Goal: Task Accomplishment & Management: Use online tool/utility

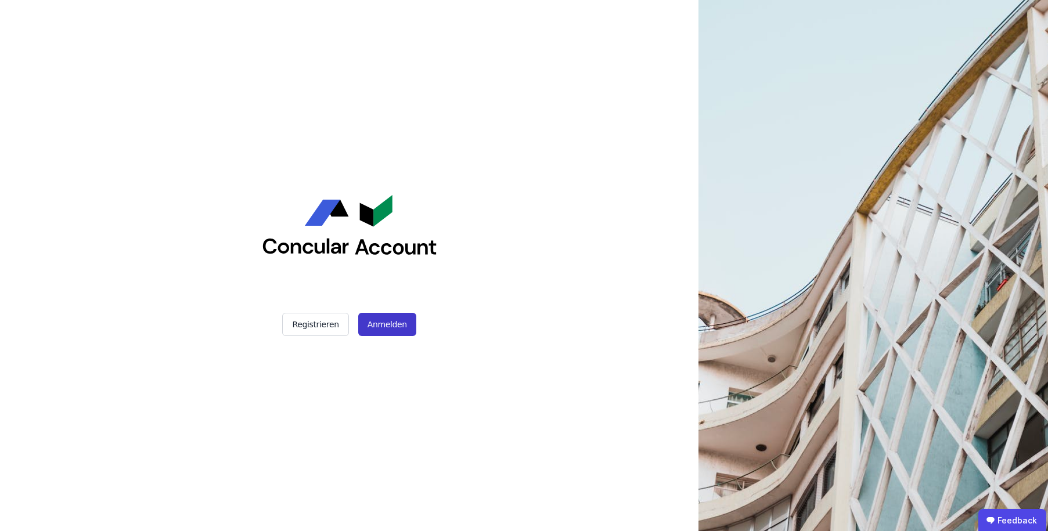
click at [384, 322] on button "Anmelden" at bounding box center [387, 324] width 58 height 23
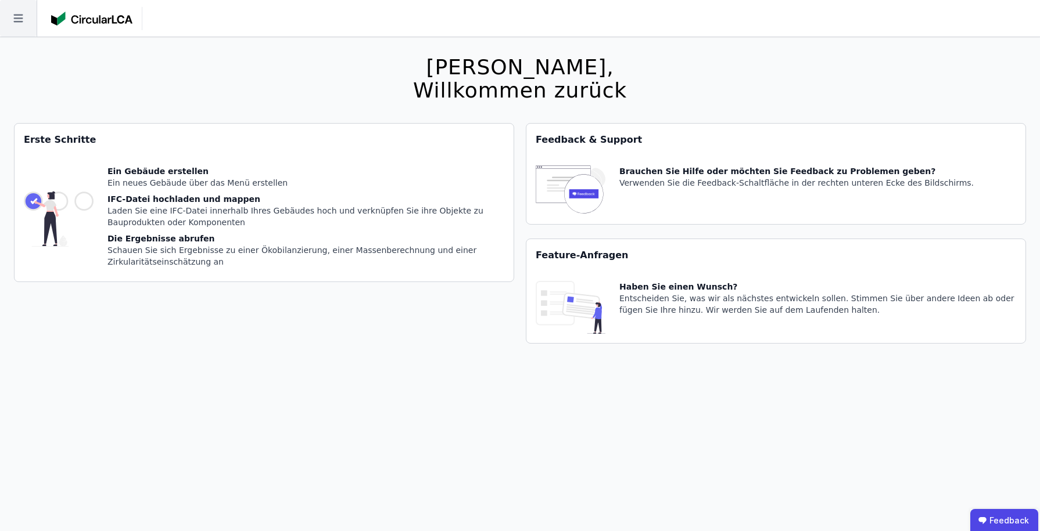
click at [15, 27] on icon at bounding box center [18, 18] width 37 height 37
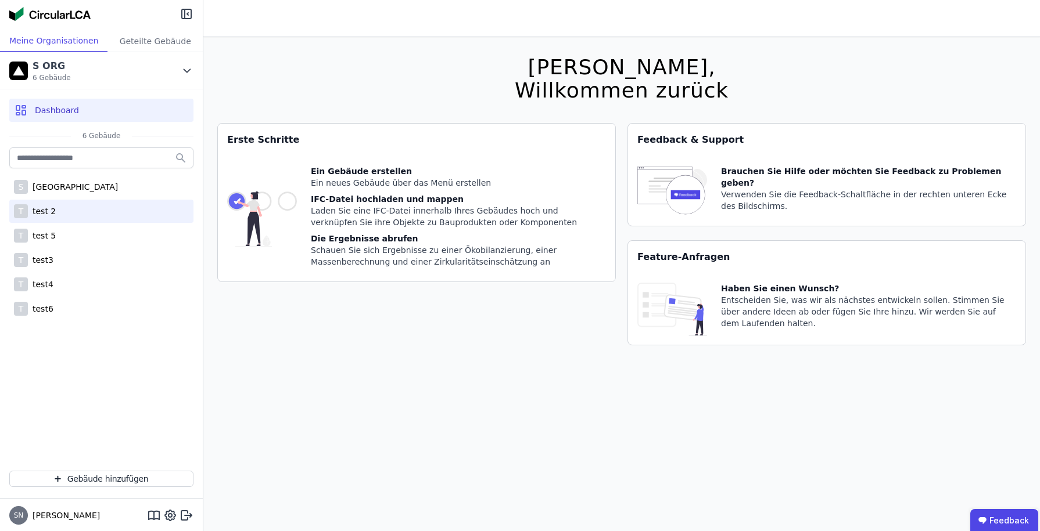
click at [62, 208] on div "T test 2" at bounding box center [101, 211] width 184 height 23
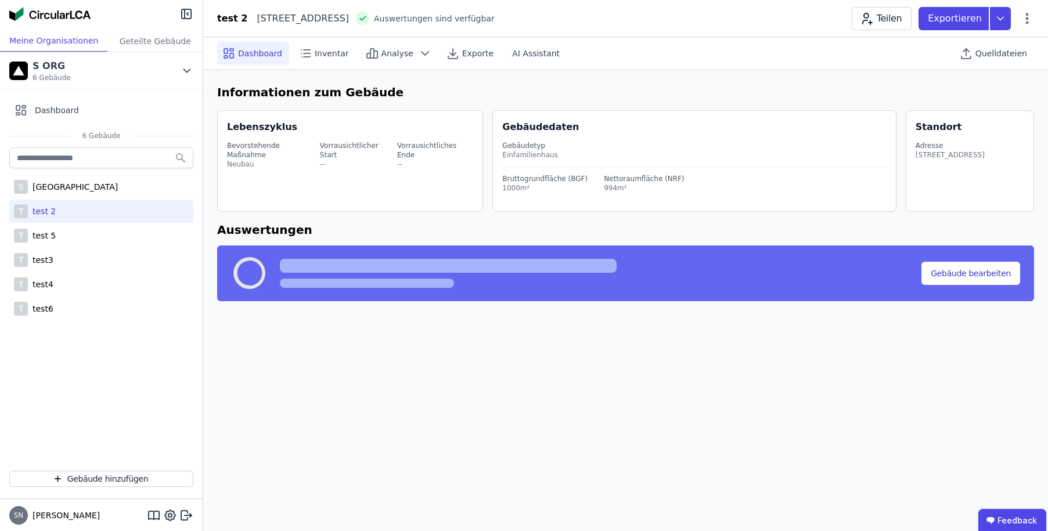
select select "*"
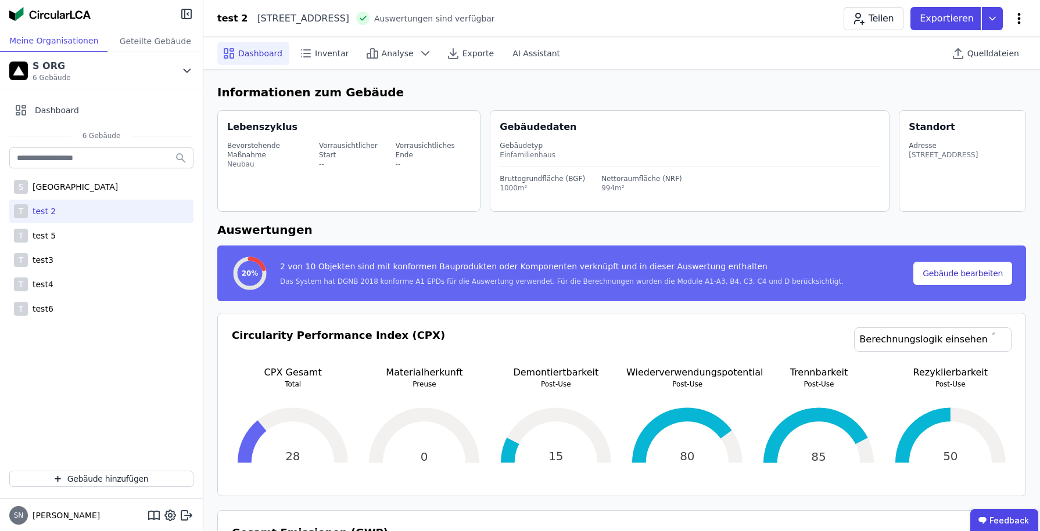
click at [1018, 14] on icon at bounding box center [1019, 18] width 3 height 11
click at [1019, 19] on icon at bounding box center [1019, 18] width 3 height 11
click at [994, 44] on span "Gebäude bearbeiten" at bounding box center [964, 46] width 84 height 12
select select "**********"
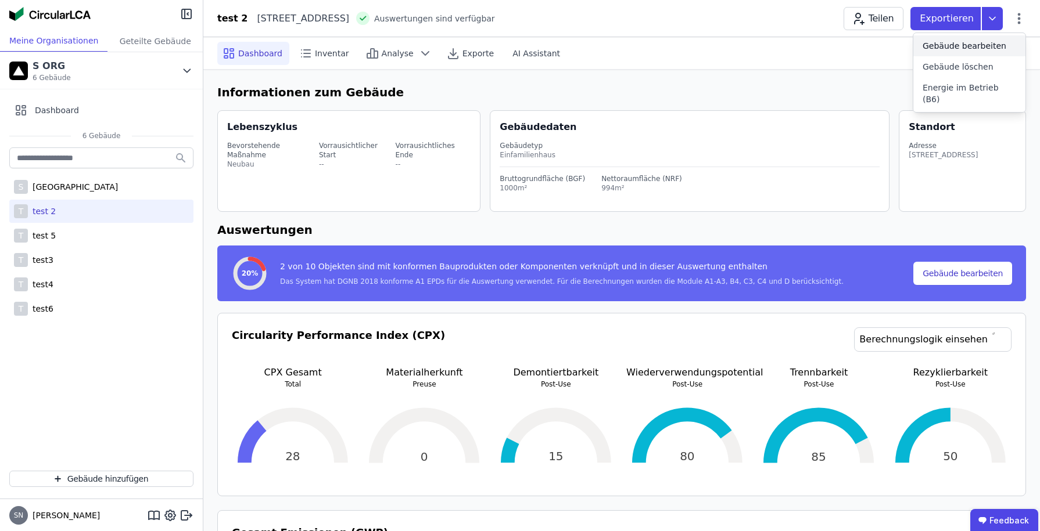
select select "*"
select select "**********"
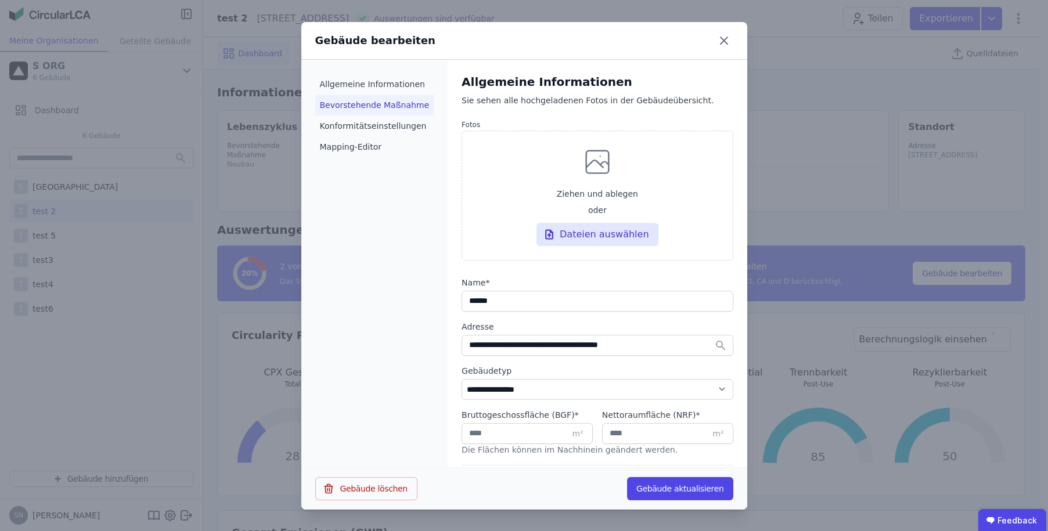
click at [371, 106] on li "Bevorstehende Maßnahme" at bounding box center [374, 105] width 119 height 21
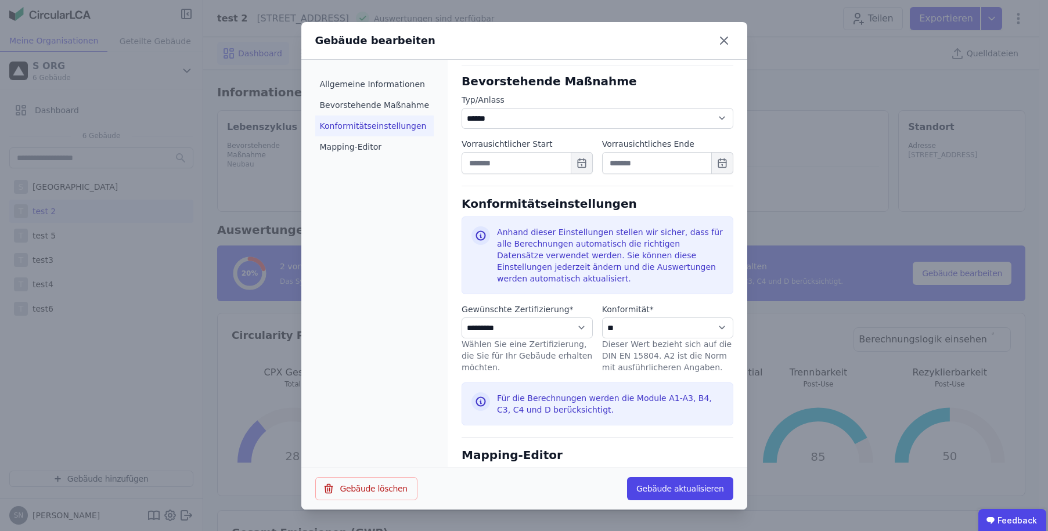
click at [366, 127] on li "Konformitätseinstellungen" at bounding box center [374, 126] width 119 height 21
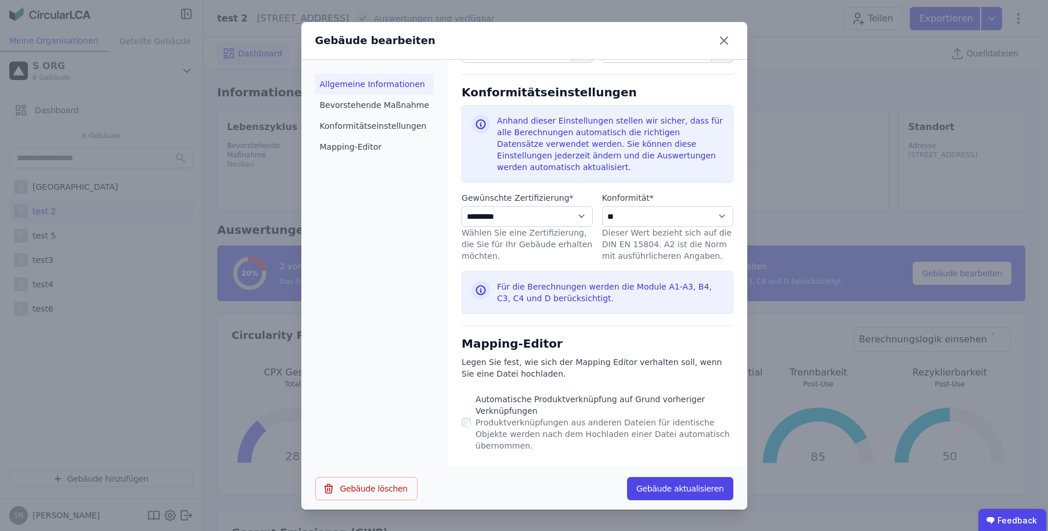
click at [365, 78] on li "Allgemeine Informationen" at bounding box center [374, 84] width 119 height 21
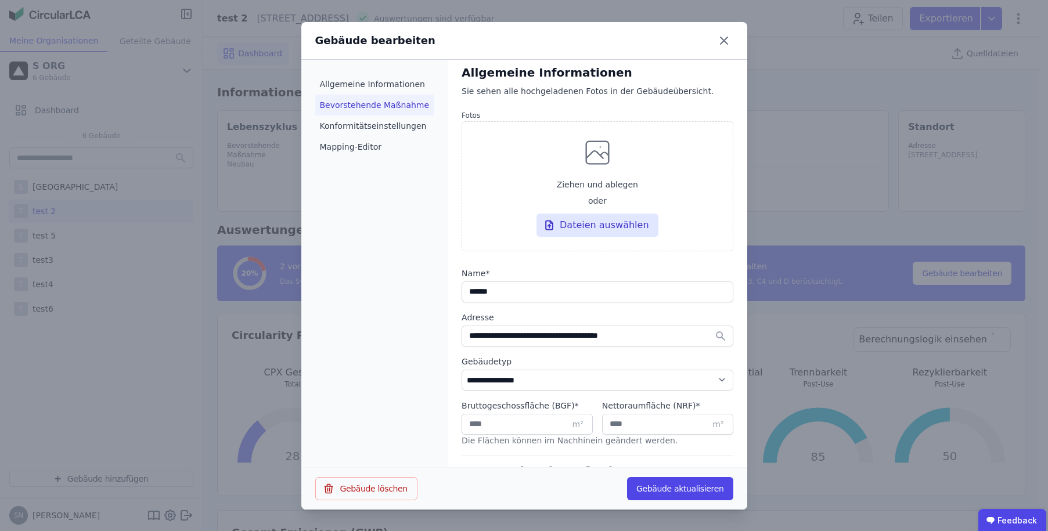
click at [364, 109] on li "Bevorstehende Maßnahme" at bounding box center [374, 105] width 119 height 21
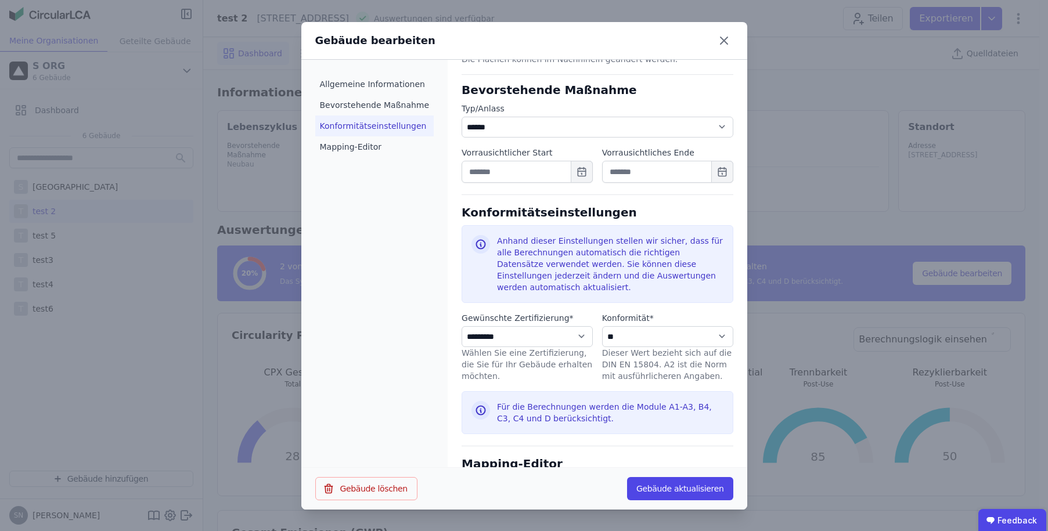
click at [358, 129] on li "Konformitätseinstellungen" at bounding box center [374, 126] width 119 height 21
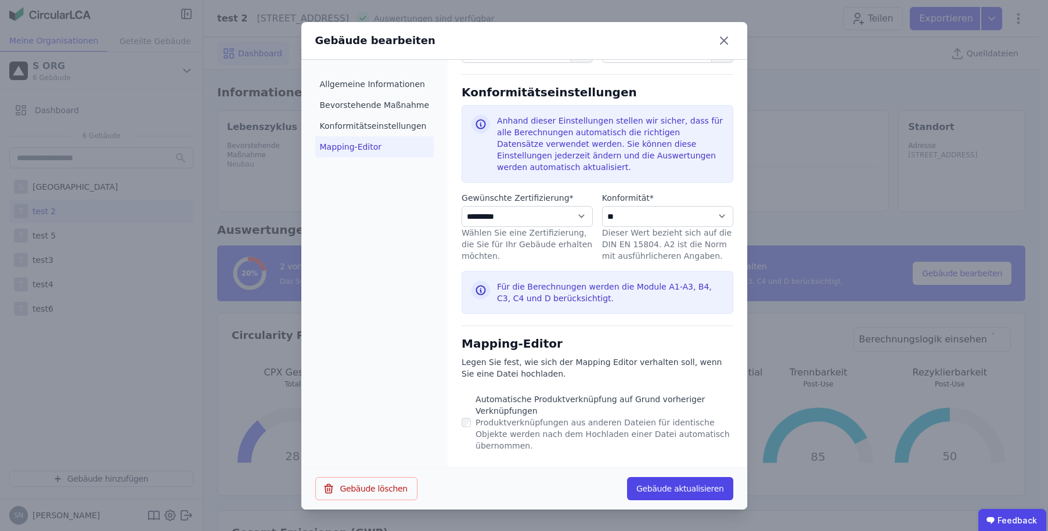
click at [354, 157] on li "Mapping-Editor" at bounding box center [374, 146] width 119 height 21
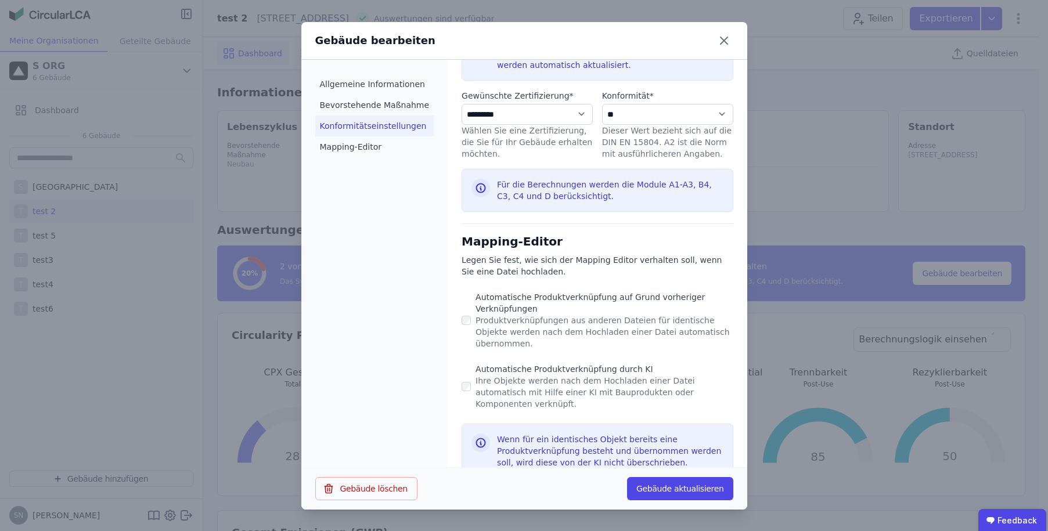
click at [369, 117] on li "Konformitätseinstellungen" at bounding box center [374, 126] width 119 height 21
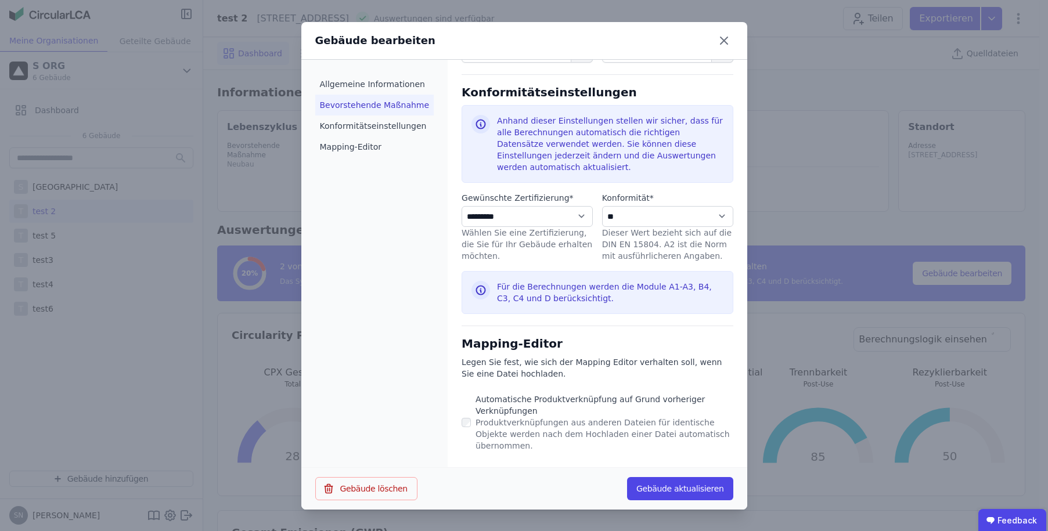
click at [375, 99] on li "Bevorstehende Maßnahme" at bounding box center [374, 105] width 119 height 21
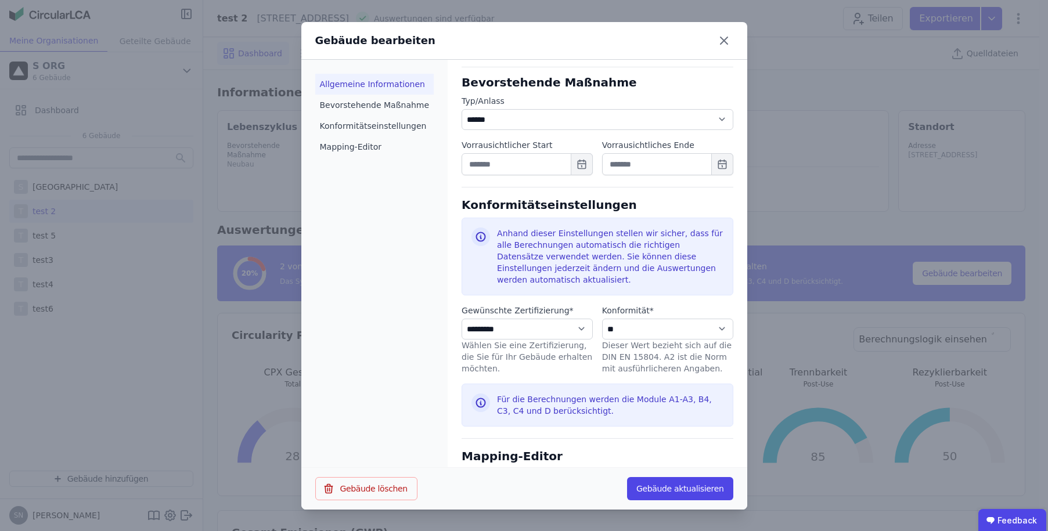
click at [378, 89] on li "Allgemeine Informationen" at bounding box center [374, 84] width 119 height 21
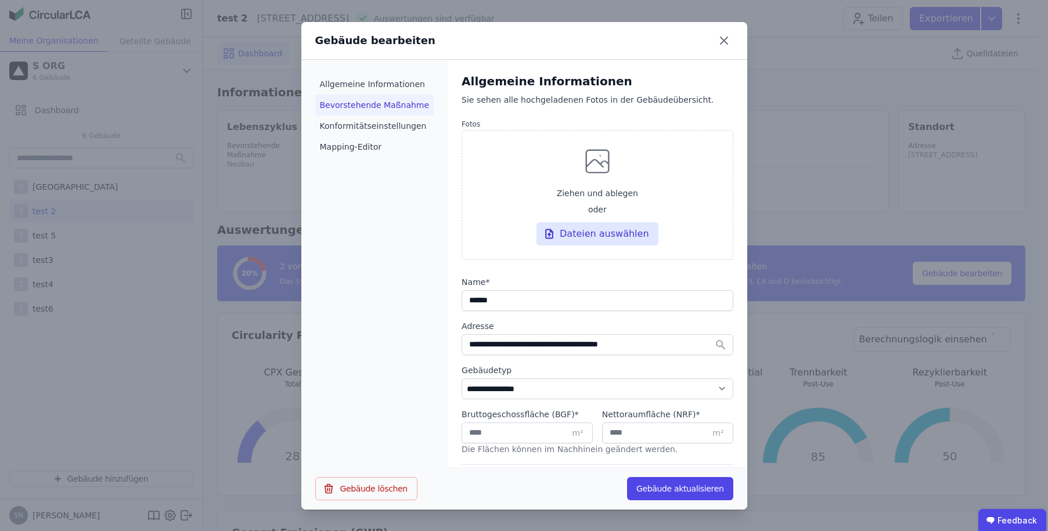
click at [373, 110] on li "Bevorstehende Maßnahme" at bounding box center [374, 105] width 119 height 21
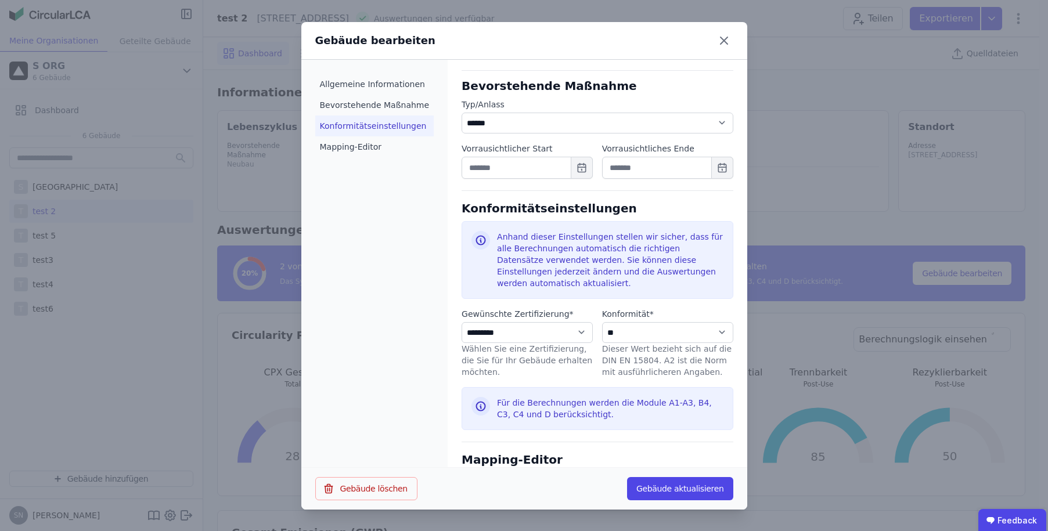
click at [365, 121] on li "Konformitätseinstellungen" at bounding box center [374, 126] width 119 height 21
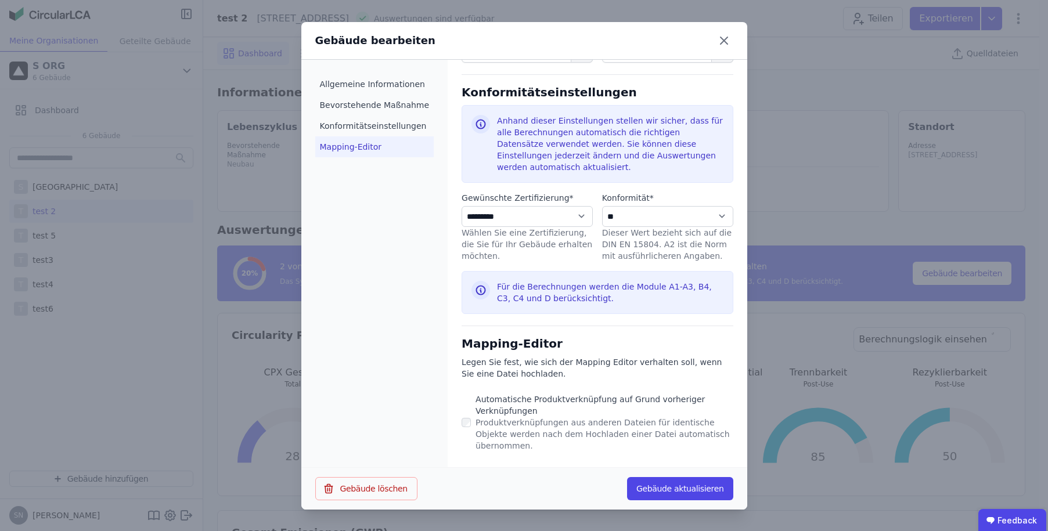
click at [348, 146] on li "Mapping-Editor" at bounding box center [374, 146] width 119 height 21
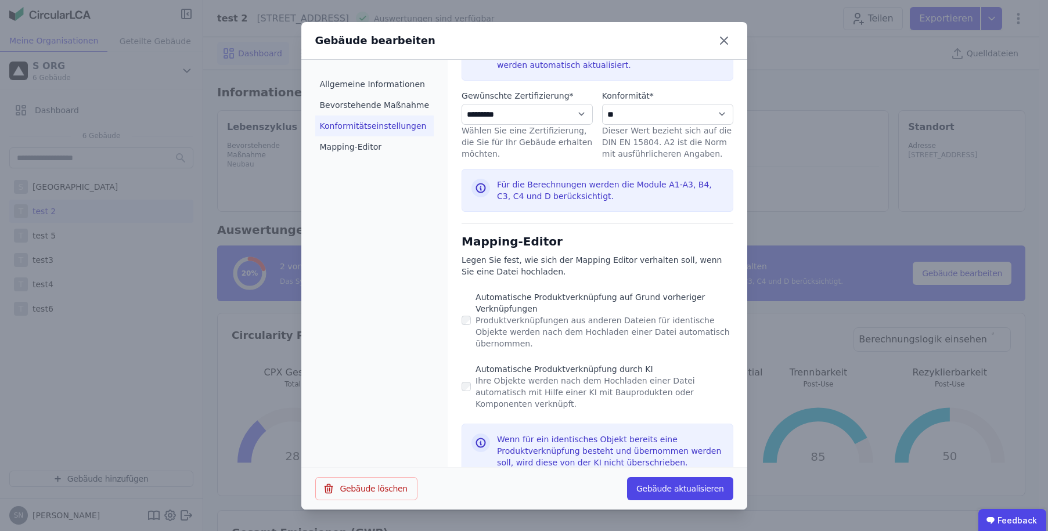
click at [360, 122] on li "Konformitätseinstellungen" at bounding box center [374, 126] width 119 height 21
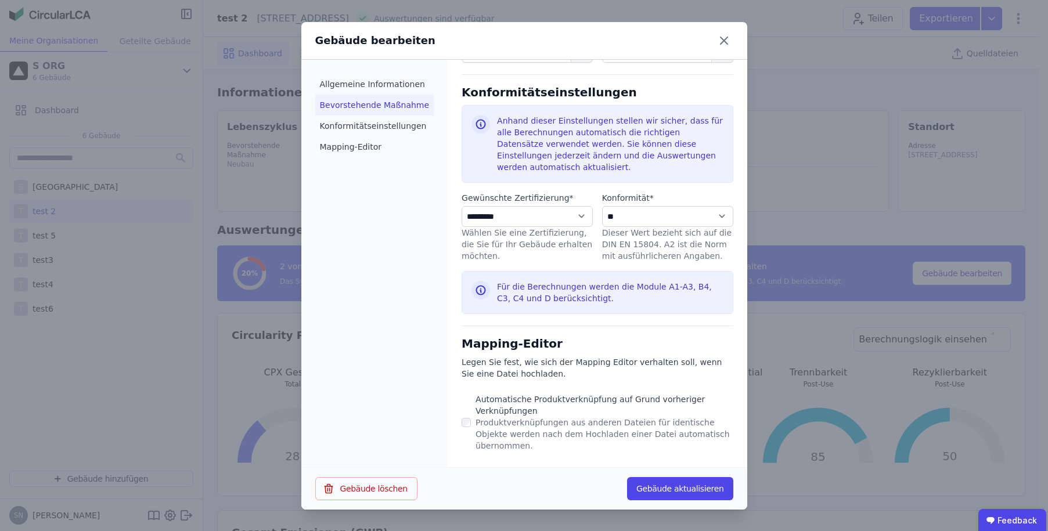
click at [369, 101] on li "Bevorstehende Maßnahme" at bounding box center [374, 105] width 119 height 21
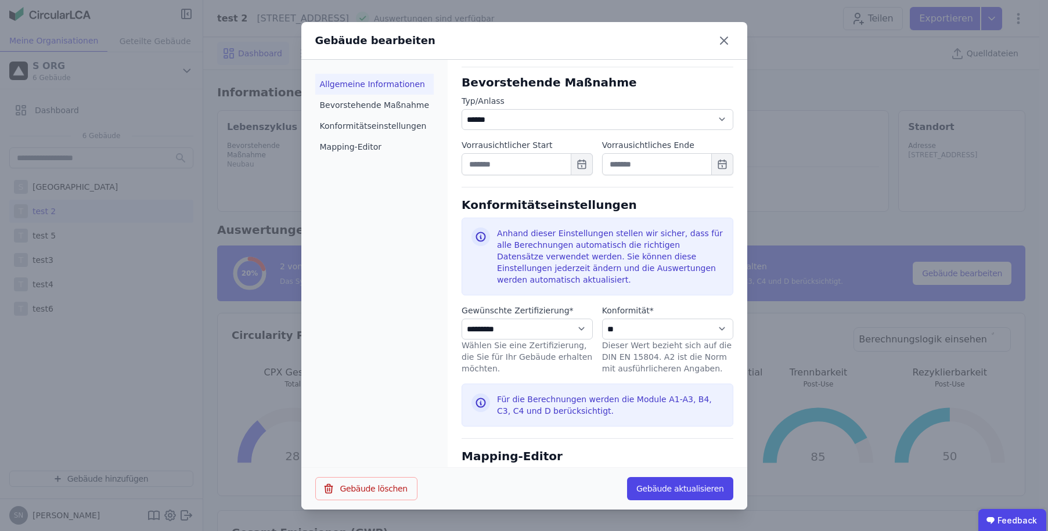
click at [372, 88] on li "Allgemeine Informationen" at bounding box center [374, 84] width 119 height 21
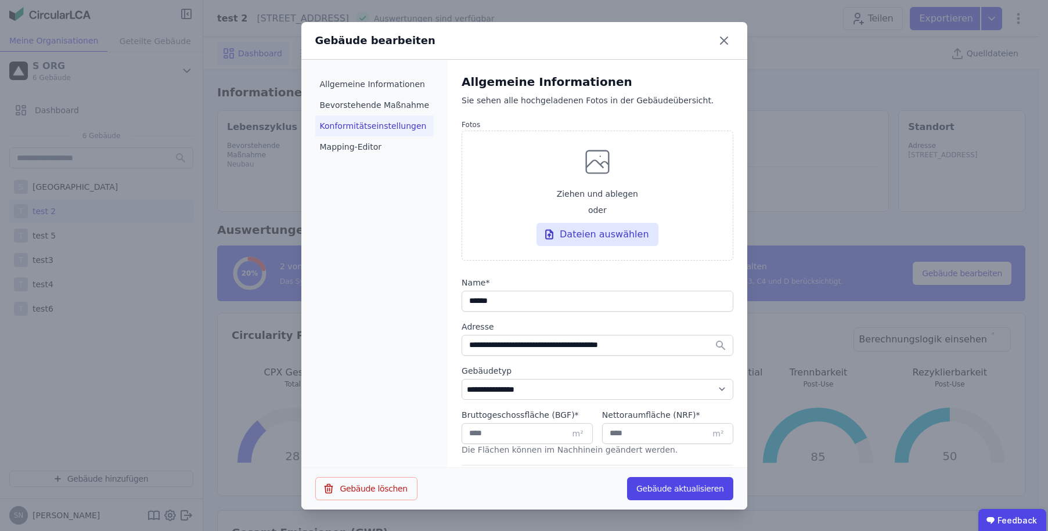
click at [362, 128] on li "Konformitätseinstellungen" at bounding box center [374, 126] width 119 height 21
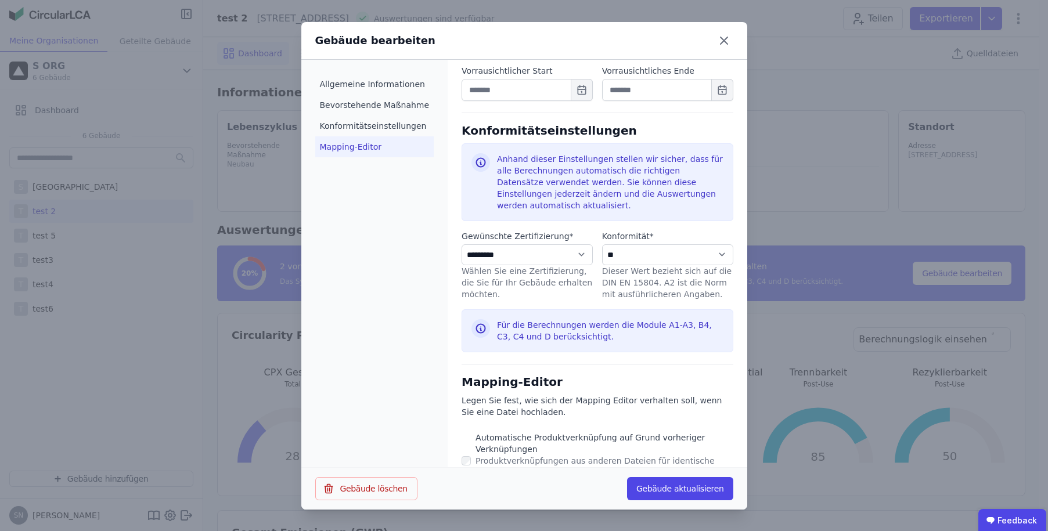
click at [359, 142] on li "Mapping-Editor" at bounding box center [374, 146] width 119 height 21
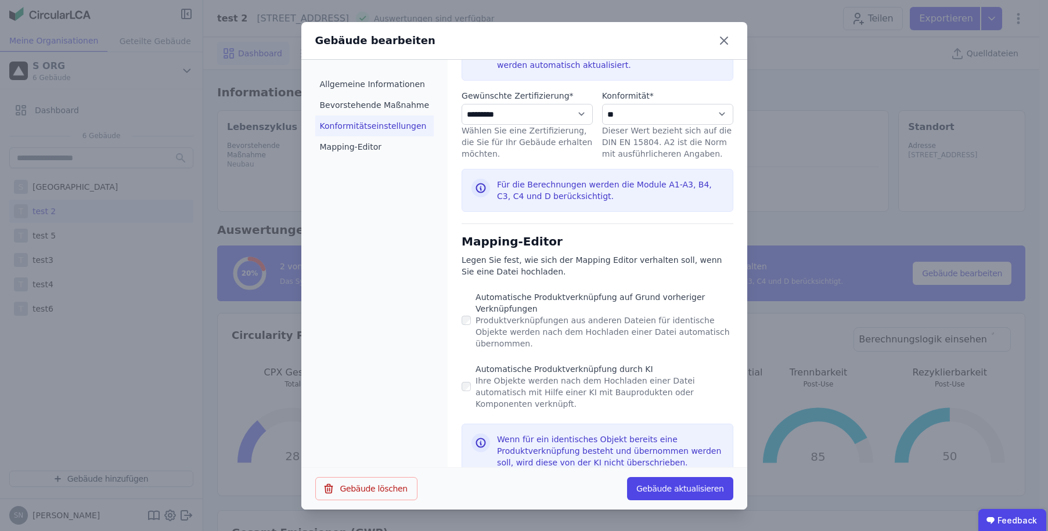
click at [365, 123] on li "Konformitätseinstellungen" at bounding box center [374, 126] width 119 height 21
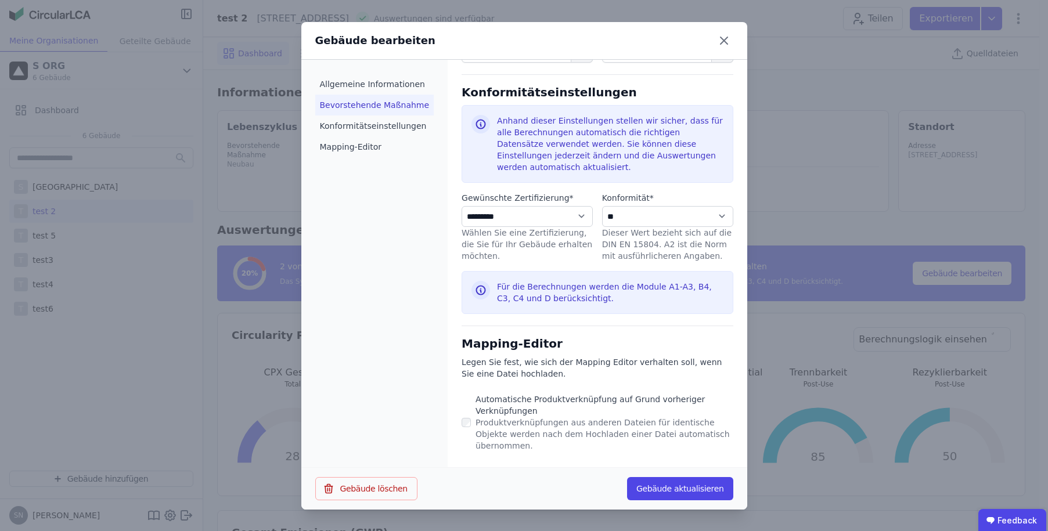
click at [370, 108] on li "Bevorstehende Maßnahme" at bounding box center [374, 105] width 119 height 21
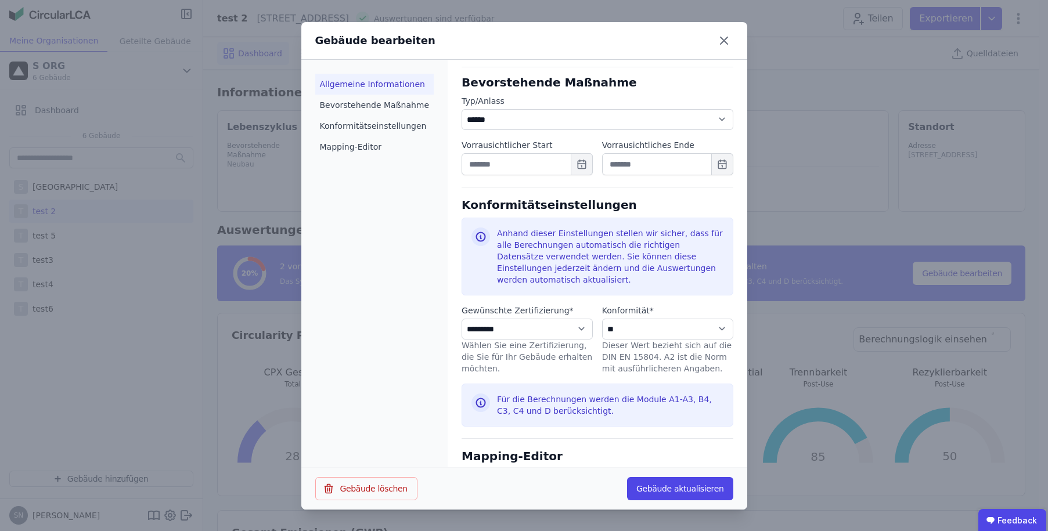
click at [373, 88] on li "Allgemeine Informationen" at bounding box center [374, 84] width 119 height 21
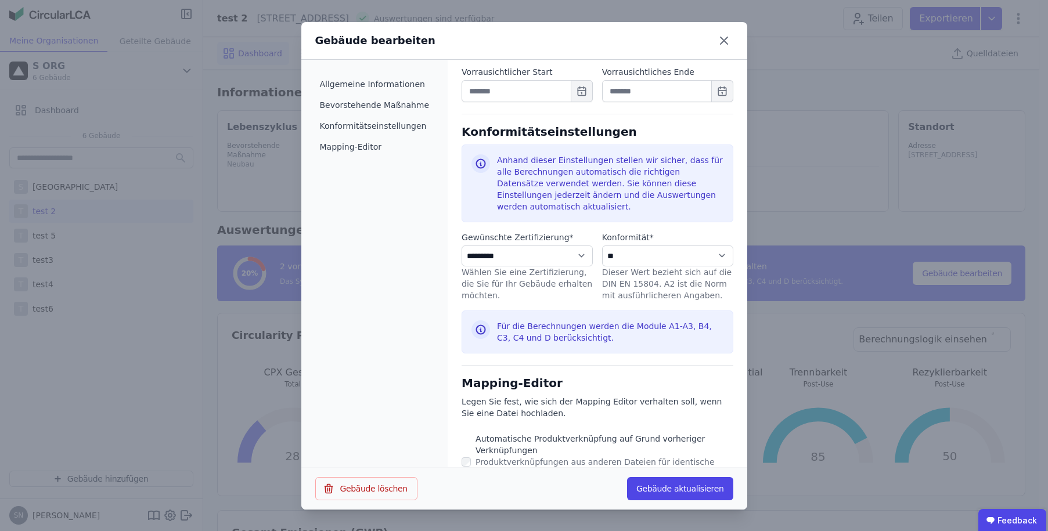
scroll to position [613, 0]
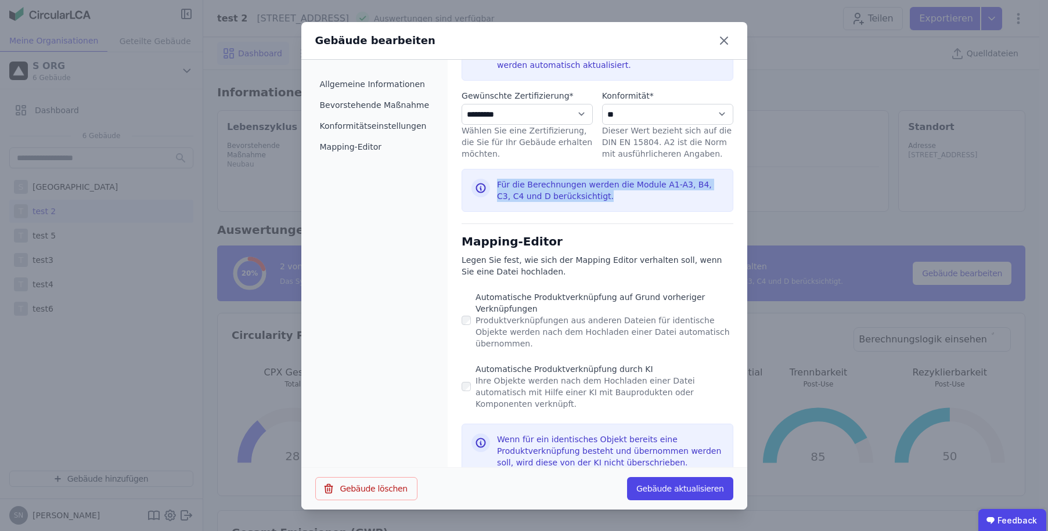
drag, startPoint x: 584, startPoint y: 193, endPoint x: 488, endPoint y: 186, distance: 95.5
click at [488, 186] on div "Für die Berechnungen werden die Module A1-A3, B4, C3, C4 und D berücksichtigt." at bounding box center [597, 190] width 271 height 43
click at [497, 183] on div "Für die Berechnungen werden die Module A1-A3, B4, C3, C4 und D berücksichtigt." at bounding box center [610, 190] width 226 height 23
drag, startPoint x: 490, startPoint y: 182, endPoint x: 596, endPoint y: 207, distance: 108.6
click at [596, 207] on div "Für die Berechnungen werden die Module A1-A3, B4, C3, C4 und D berücksichtigt." at bounding box center [597, 190] width 271 height 43
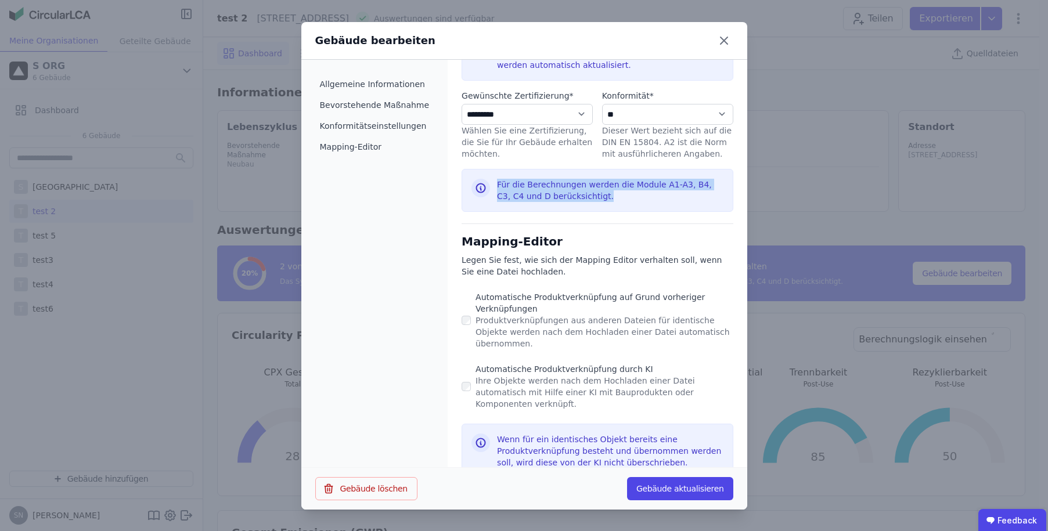
click at [591, 210] on div "Für die Berechnungen werden die Module A1-A3, B4, C3, C4 und D berücksichtigt." at bounding box center [597, 190] width 271 height 43
drag, startPoint x: 585, startPoint y: 199, endPoint x: 481, endPoint y: 177, distance: 105.7
click at [481, 177] on div "Für die Berechnungen werden die Module A1-A3, B4, C3, C4 und D berücksichtigt." at bounding box center [597, 190] width 271 height 43
click at [484, 180] on div "Für die Berechnungen werden die Module A1-A3, B4, C3, C4 und D berücksichtigt." at bounding box center [597, 190] width 271 height 43
drag, startPoint x: 490, startPoint y: 179, endPoint x: 621, endPoint y: 214, distance: 135.2
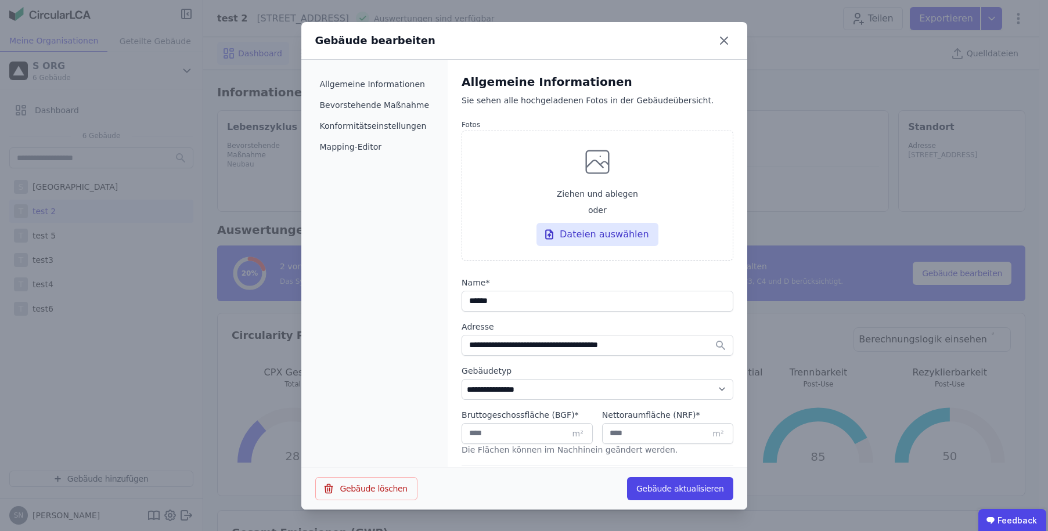
scroll to position [533, 0]
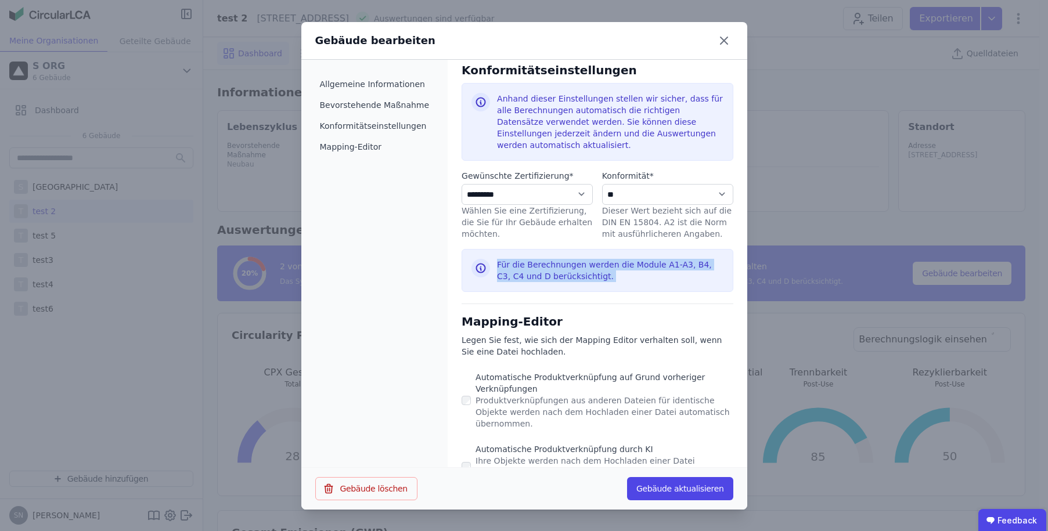
click at [561, 275] on div "Für die Berechnungen werden die Module A1-A3, B4, C3, C4 und D berücksichtigt." at bounding box center [610, 270] width 226 height 23
drag, startPoint x: 617, startPoint y: 283, endPoint x: 459, endPoint y: 259, distance: 159.8
click at [462, 259] on div "Für die Berechnungen werden die Module A1-A3, B4, C3, C4 und D berücksichtigt." at bounding box center [597, 270] width 271 height 43
click at [486, 275] on div "Für die Berechnungen werden die Module A1-A3, B4, C3, C4 und D berücksichtigt." at bounding box center [597, 270] width 271 height 43
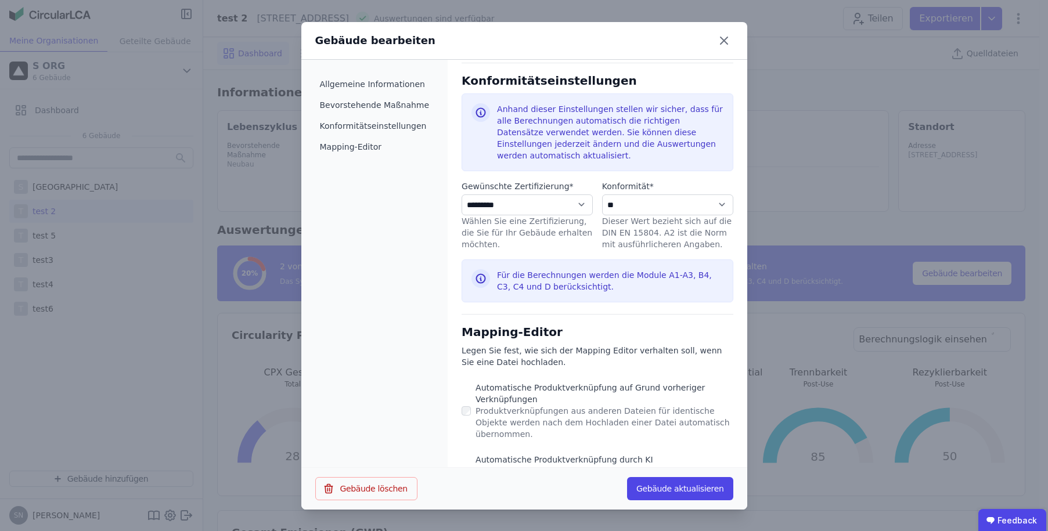
scroll to position [613, 0]
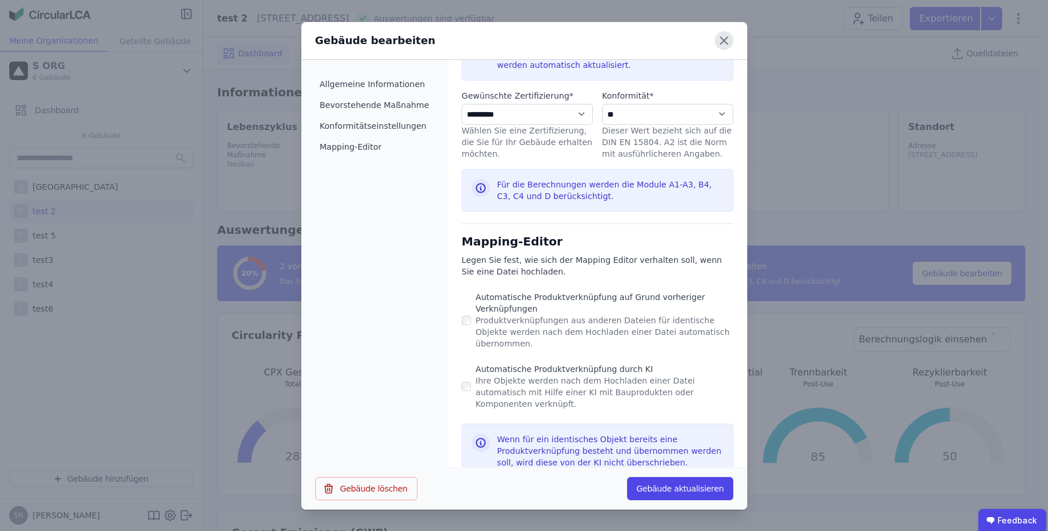
click at [728, 41] on icon at bounding box center [724, 40] width 19 height 19
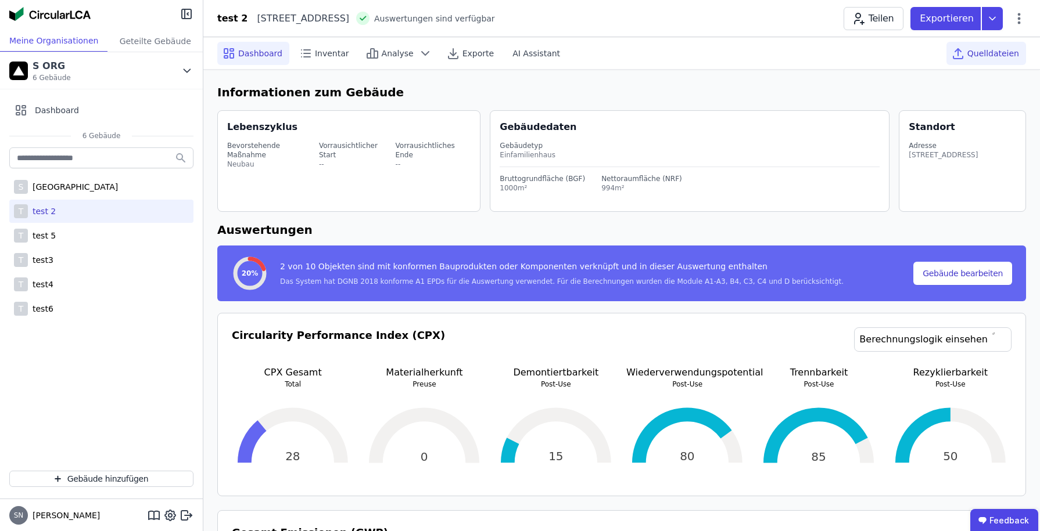
click at [973, 48] on span "Quelldateien" at bounding box center [993, 54] width 52 height 12
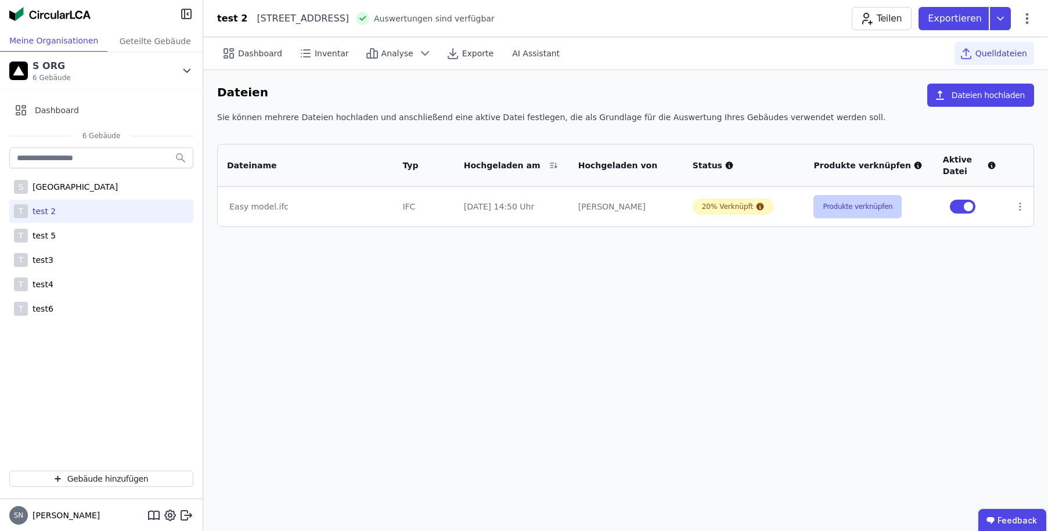
click at [850, 203] on button "Produkte verknüpfen" at bounding box center [858, 206] width 88 height 23
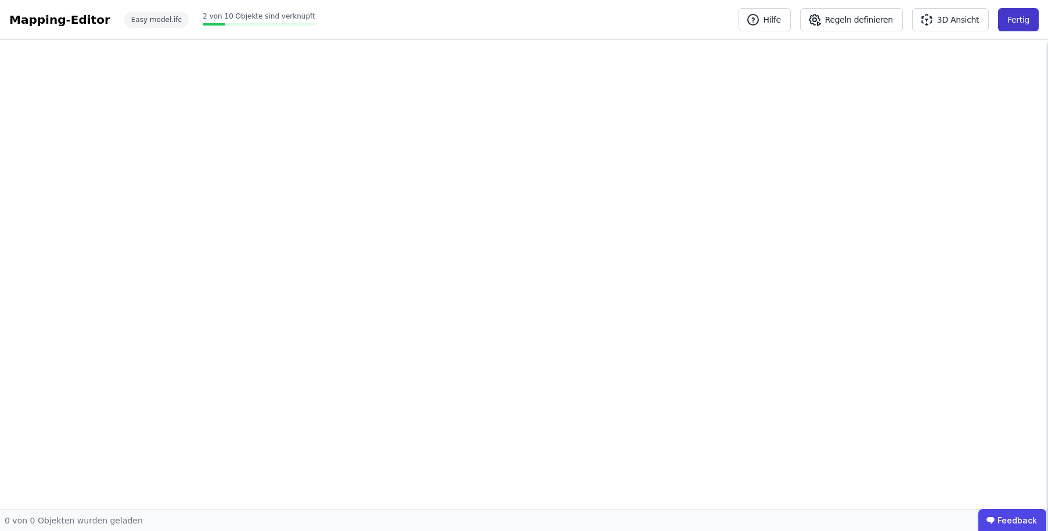
click at [1011, 25] on button "Fertig" at bounding box center [1018, 19] width 41 height 23
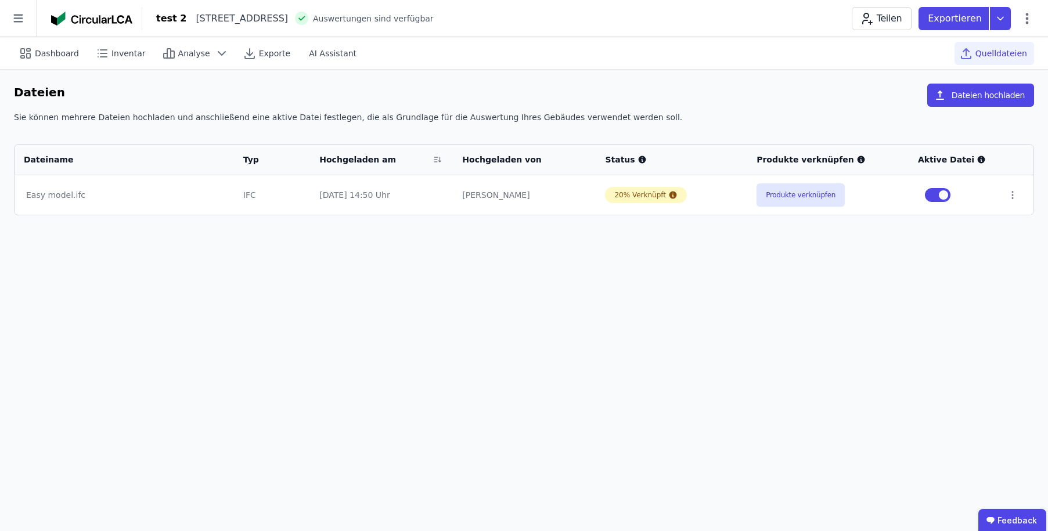
click at [18, 24] on icon at bounding box center [18, 18] width 37 height 37
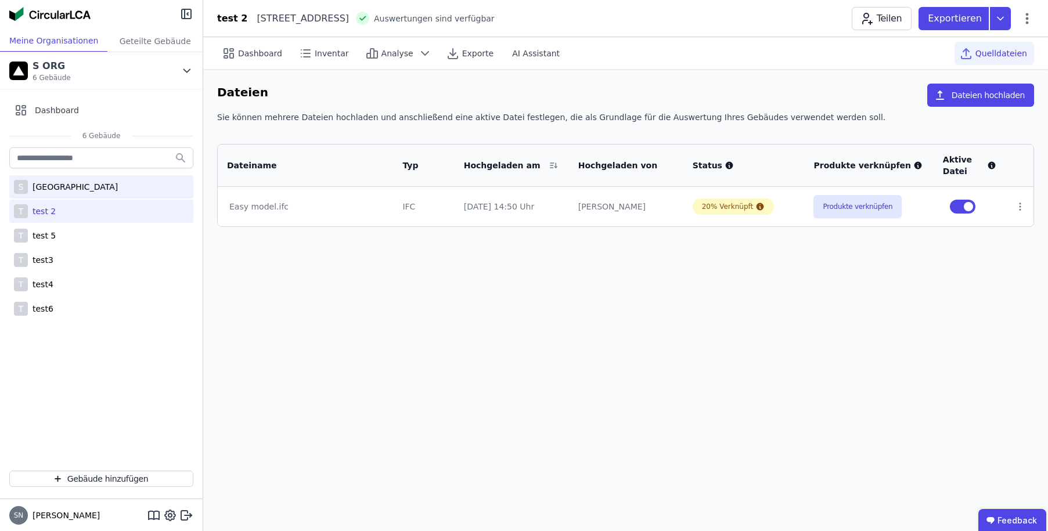
click at [59, 189] on div "[GEOGRAPHIC_DATA]" at bounding box center [73, 187] width 90 height 12
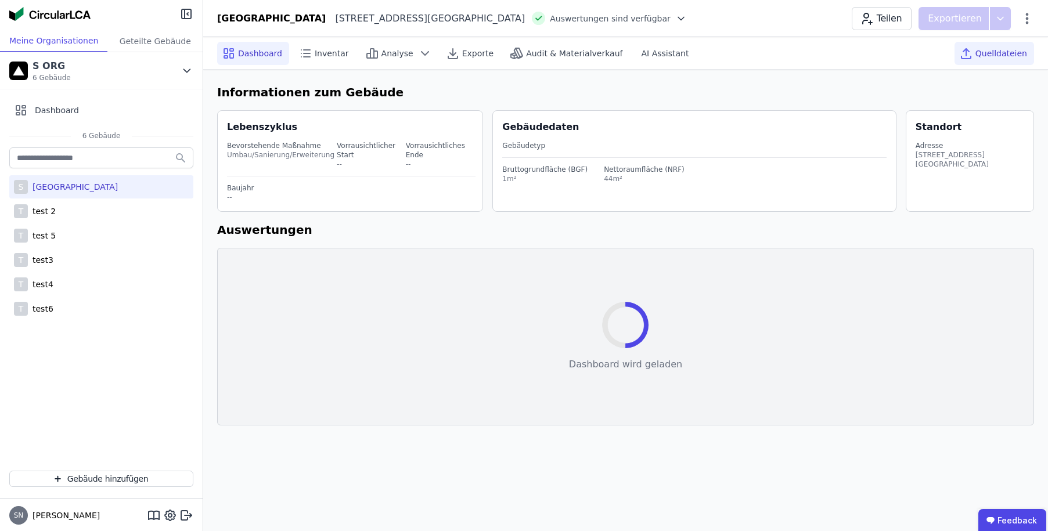
click at [994, 54] on span "Quelldateien" at bounding box center [1002, 54] width 52 height 12
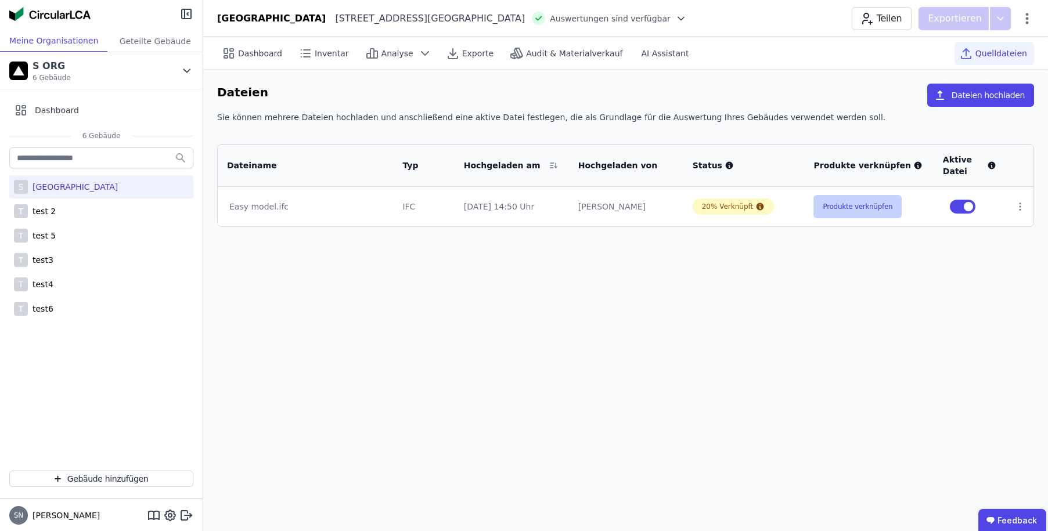
click at [865, 205] on button "Produkte verknüpfen" at bounding box center [858, 206] width 88 height 23
